Goal: Task Accomplishment & Management: Manage account settings

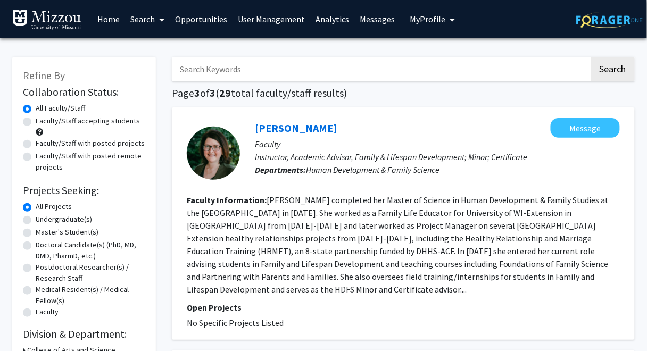
click at [254, 23] on link "User Management" at bounding box center [271, 19] width 78 height 37
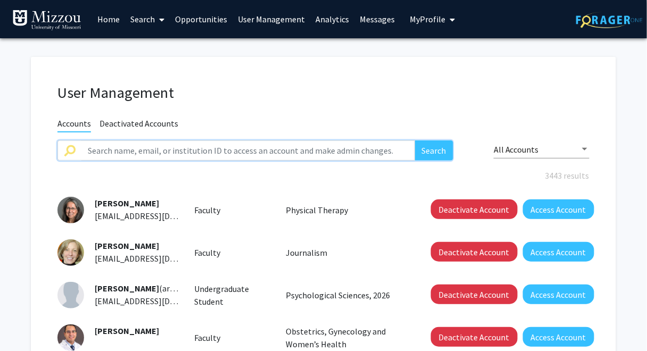
click at [261, 149] on input "text" at bounding box center [247, 150] width 333 height 20
paste input "[PERSON_NAME]"
type input "[PERSON_NAME]"
click at [415, 140] on button "Search" at bounding box center [434, 150] width 38 height 20
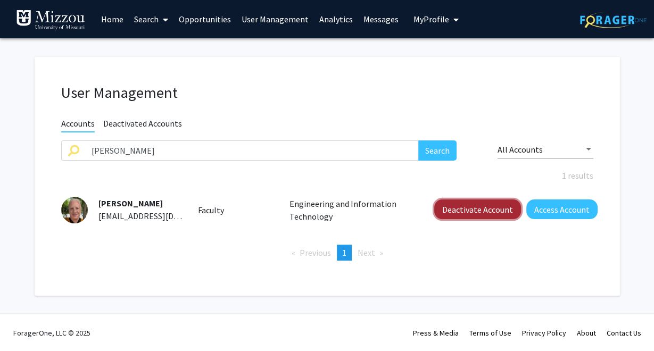
click at [476, 211] on button "Deactivate Account" at bounding box center [477, 209] width 87 height 20
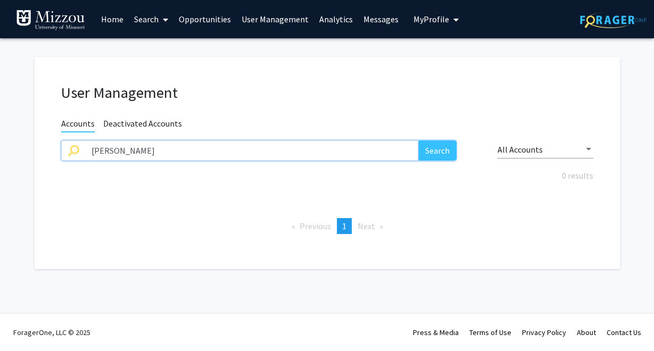
click at [399, 147] on input "[PERSON_NAME]" at bounding box center [251, 150] width 333 height 20
click at [303, 149] on input "text" at bounding box center [251, 150] width 333 height 20
paste input "[PERSON_NAME]."
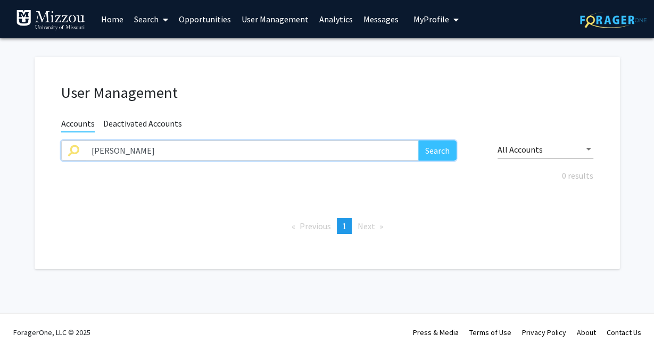
type input "[PERSON_NAME]"
click at [418, 140] on button "Search" at bounding box center [437, 150] width 38 height 20
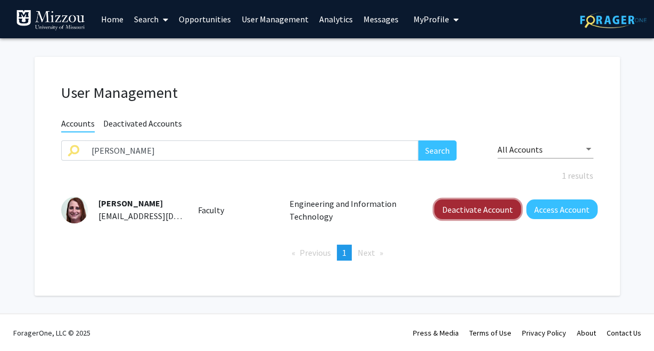
click at [502, 210] on button "Deactivate Account" at bounding box center [477, 209] width 87 height 20
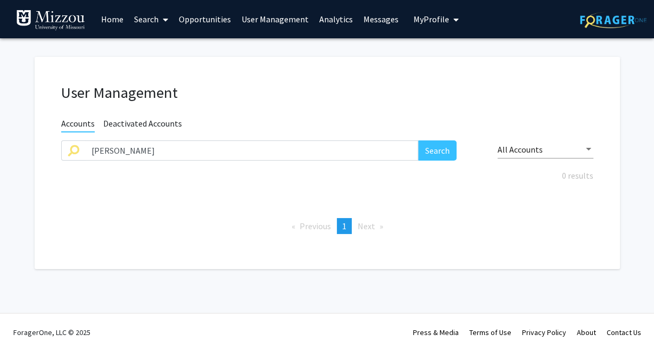
click at [423, 22] on span "My Profile" at bounding box center [431, 19] width 36 height 11
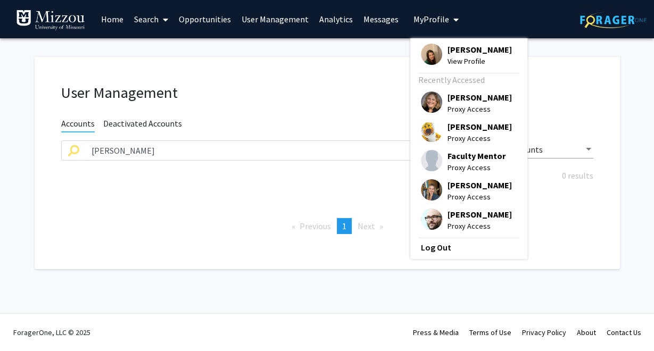
click at [450, 50] on span "[PERSON_NAME]" at bounding box center [479, 50] width 64 height 12
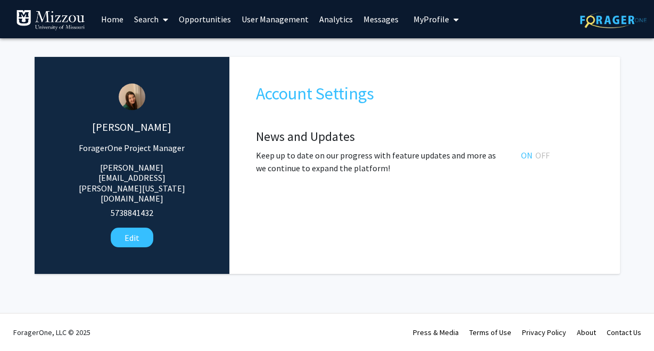
click at [441, 52] on div "[PERSON_NAME] ForagerOne Project Manager [PERSON_NAME][EMAIL_ADDRESS][PERSON_NA…" at bounding box center [327, 160] width 585 height 228
